Goal: Book appointment/travel/reservation

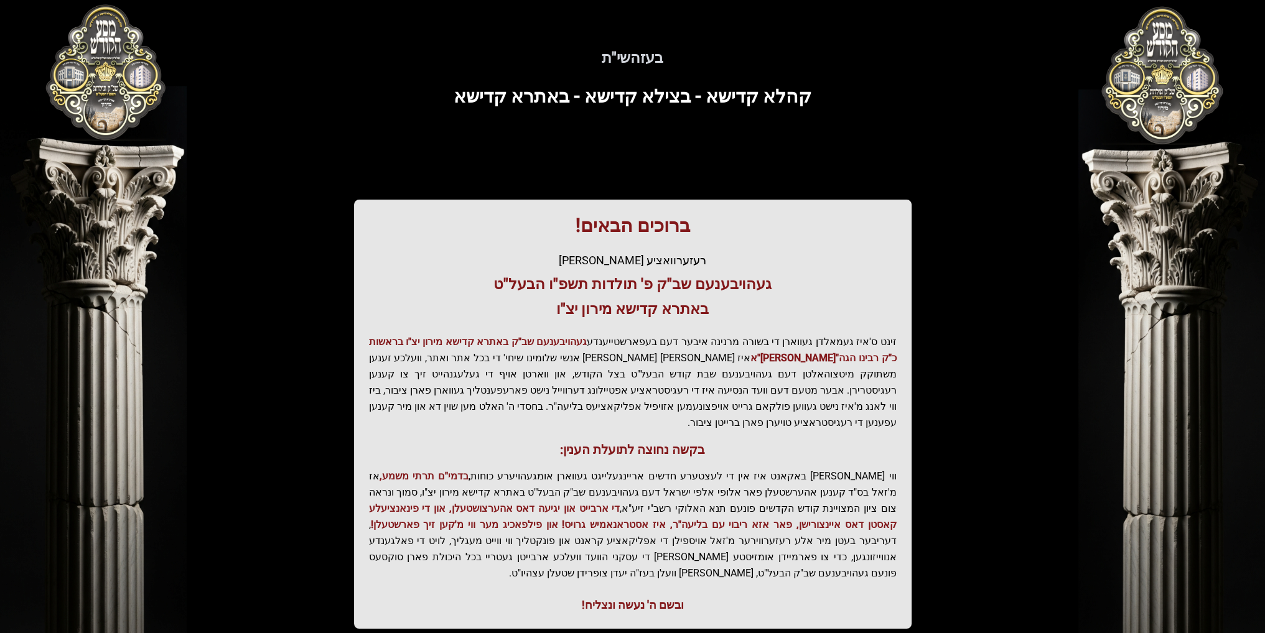
scroll to position [87, 0]
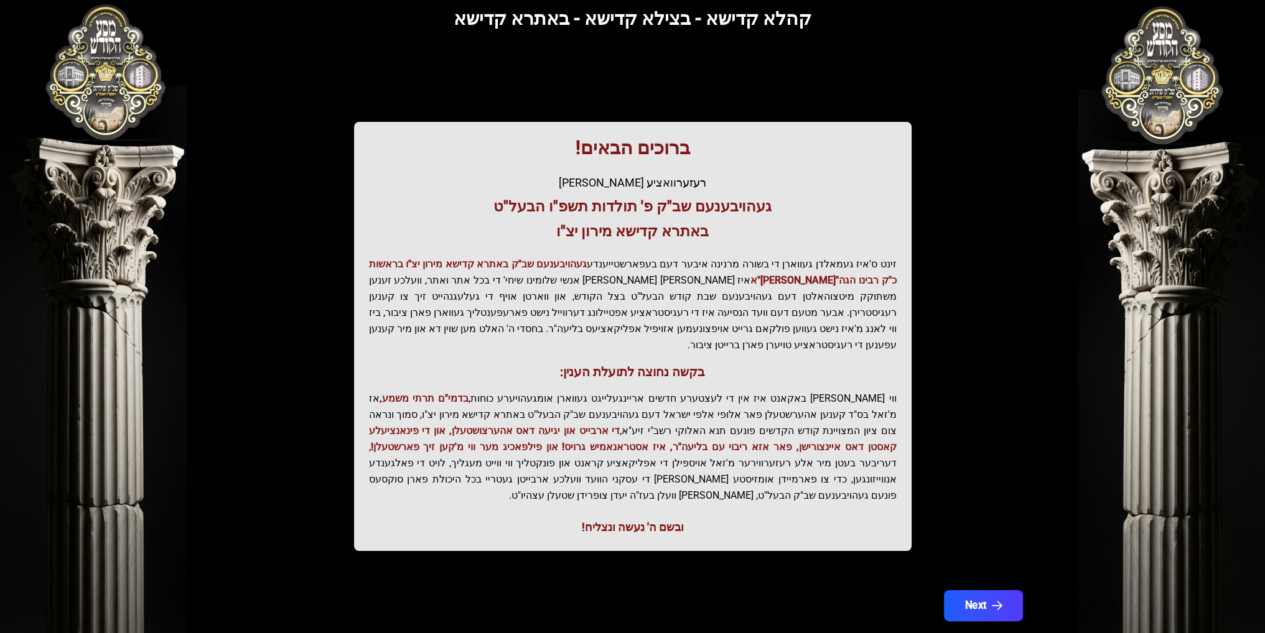
click at [1000, 590] on button "Next" at bounding box center [982, 605] width 79 height 31
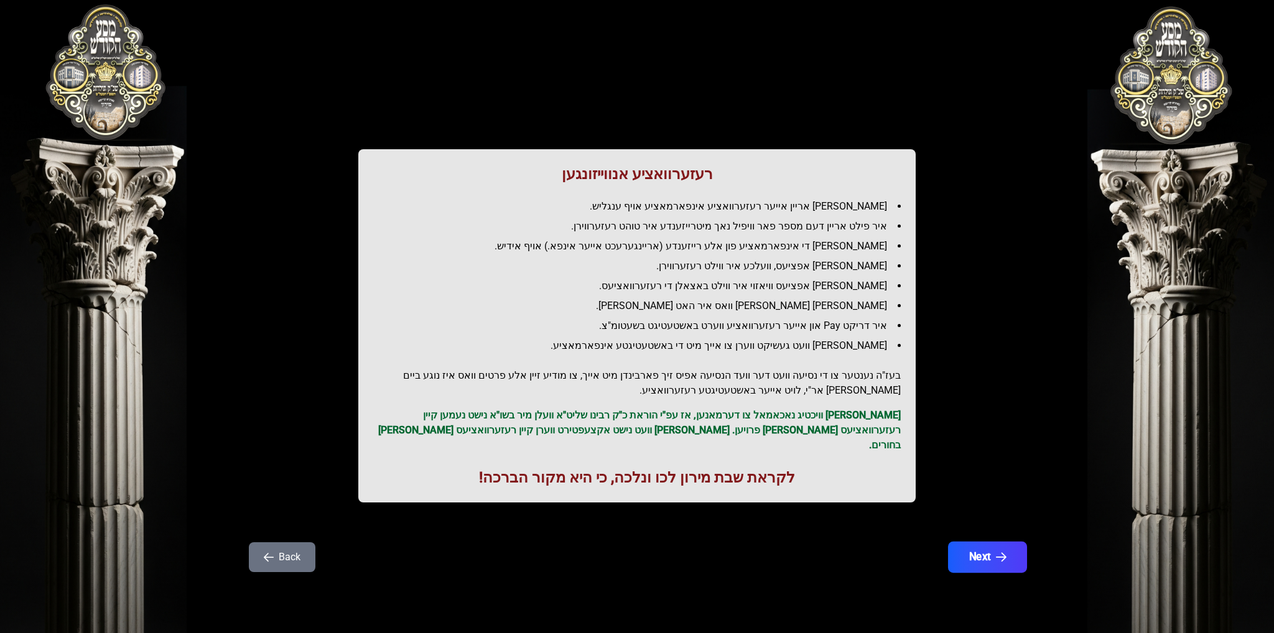
click at [995, 550] on button "Next" at bounding box center [987, 557] width 79 height 31
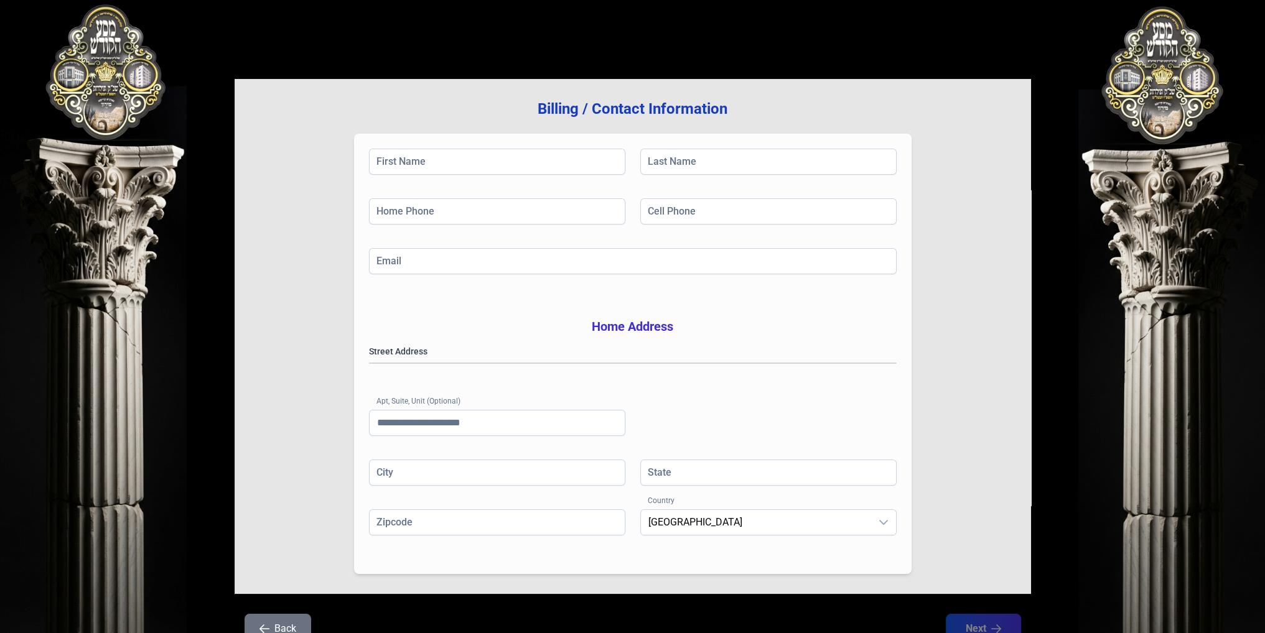
scroll to position [137, 0]
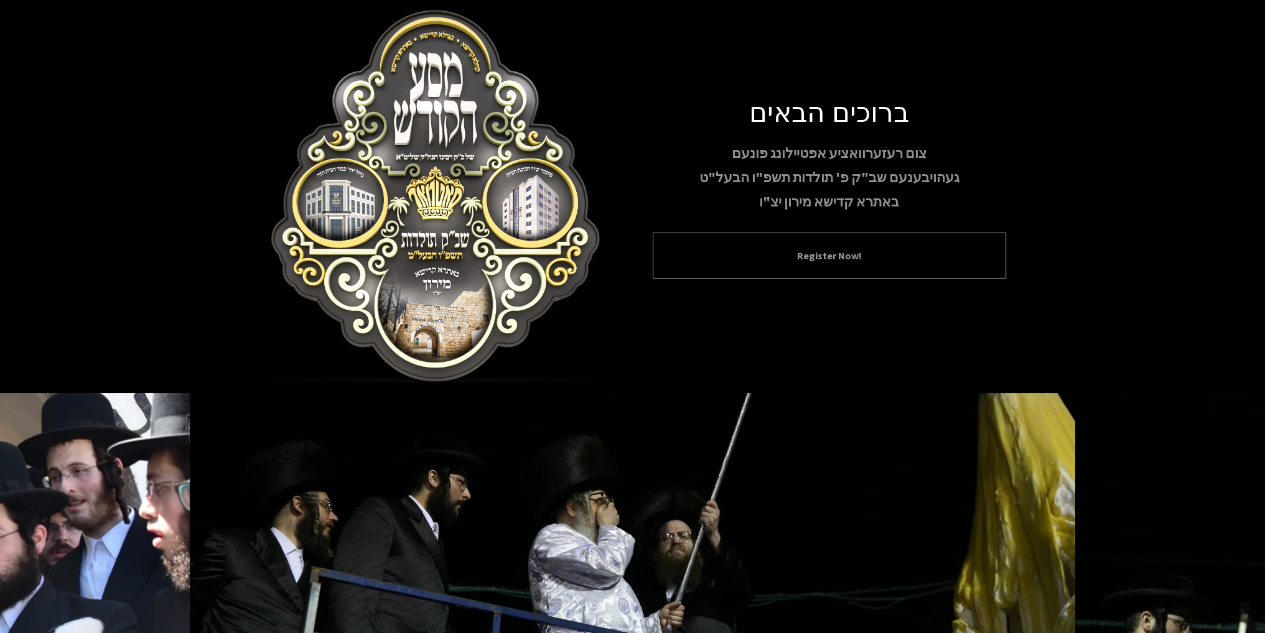
click at [769, 264] on div "Register Now!" at bounding box center [828, 256] width 353 height 46
click at [809, 256] on button "Register Now!" at bounding box center [829, 255] width 322 height 15
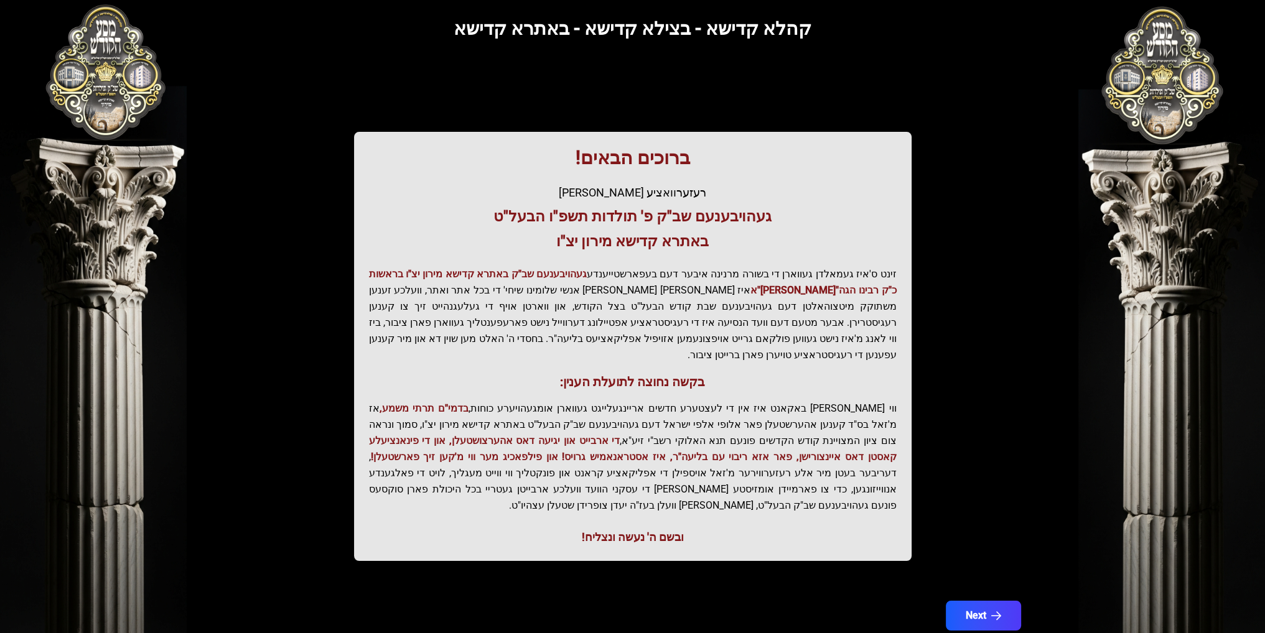
scroll to position [87, 0]
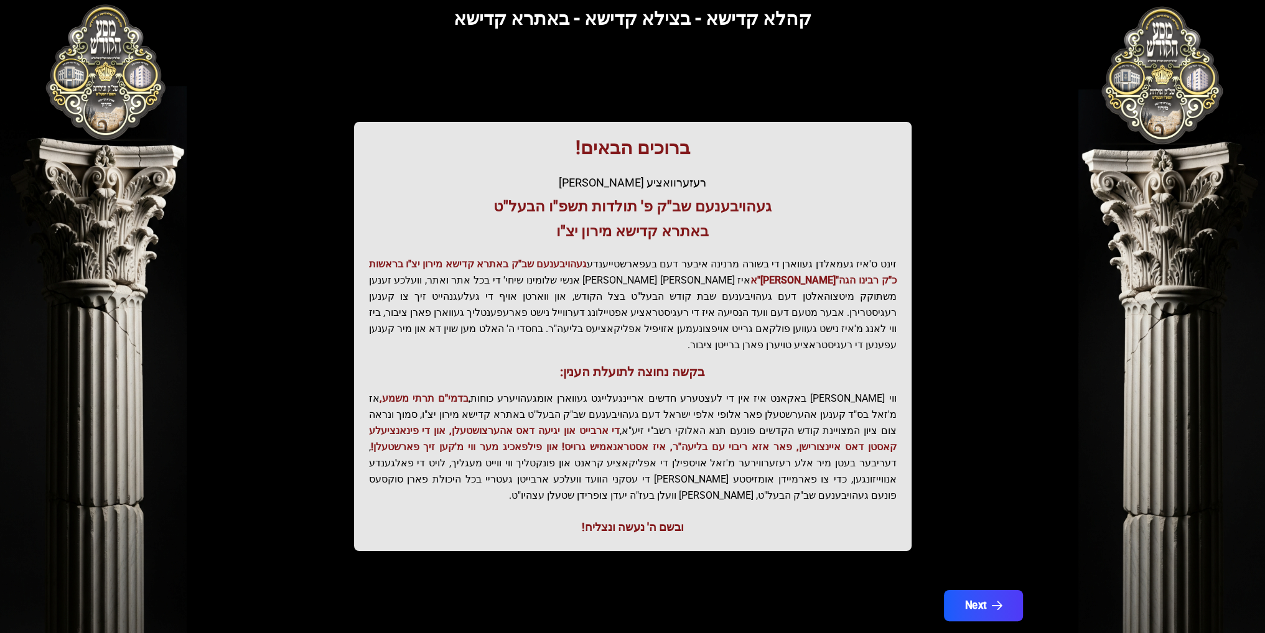
click at [977, 590] on button "Next" at bounding box center [982, 605] width 79 height 31
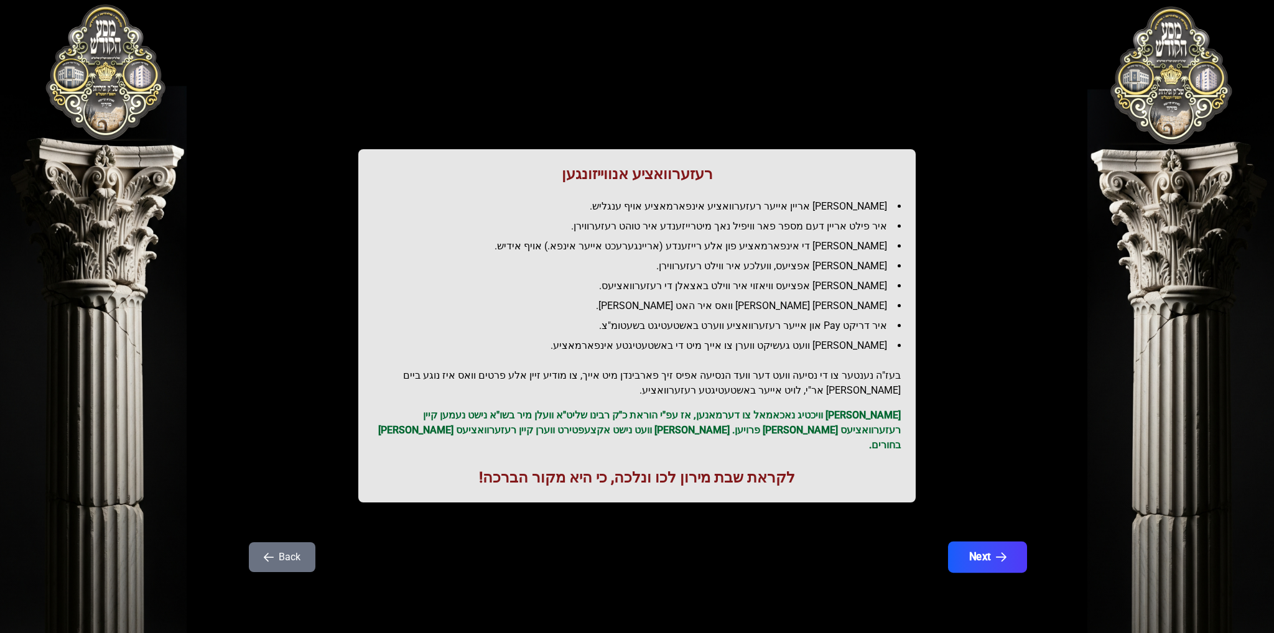
click at [967, 542] on button "Next" at bounding box center [987, 557] width 79 height 31
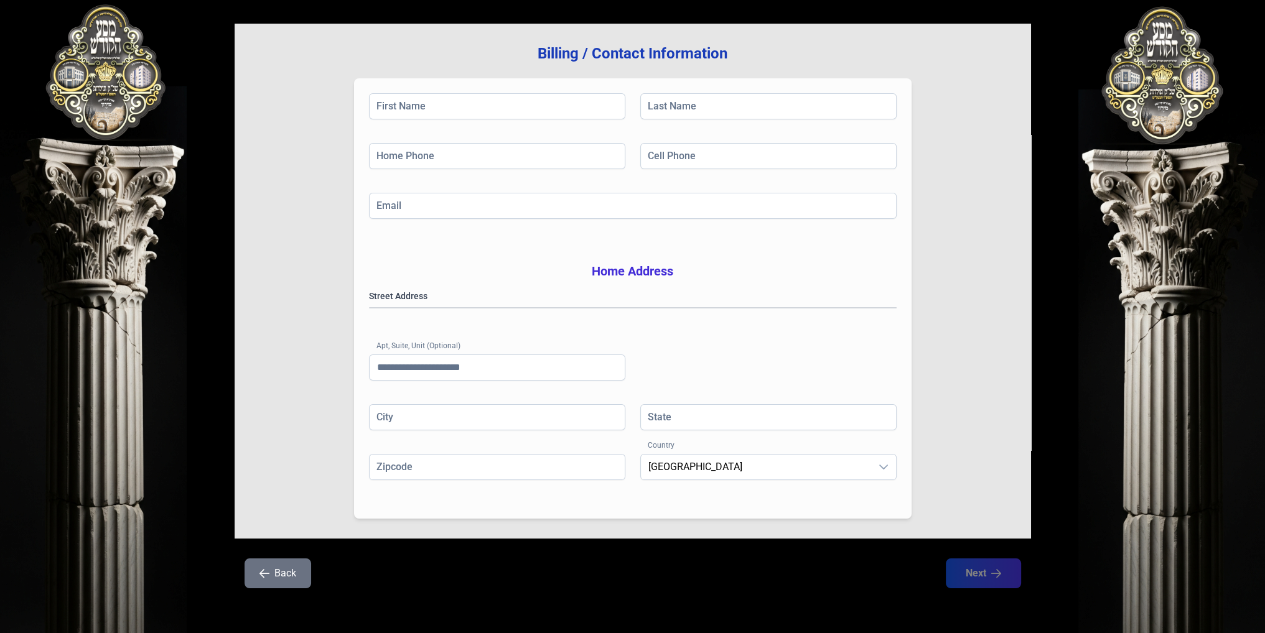
scroll to position [137, 0]
